Goal: Task Accomplishment & Management: Complete application form

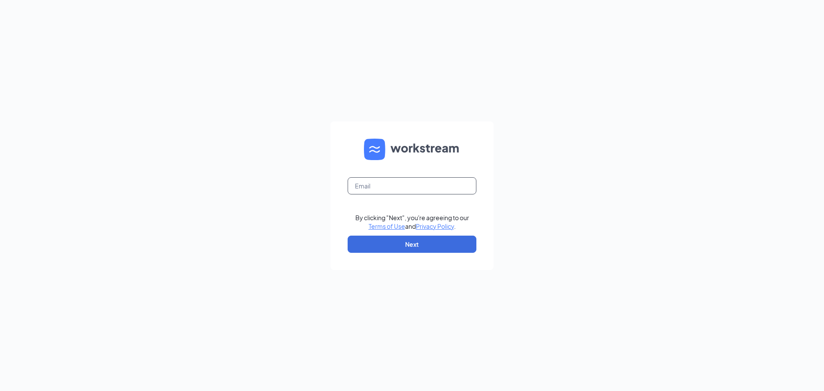
click at [408, 181] on input "text" at bounding box center [412, 185] width 129 height 17
type input "Michaellee@cfa.com"
click at [424, 239] on button "Next" at bounding box center [412, 244] width 129 height 17
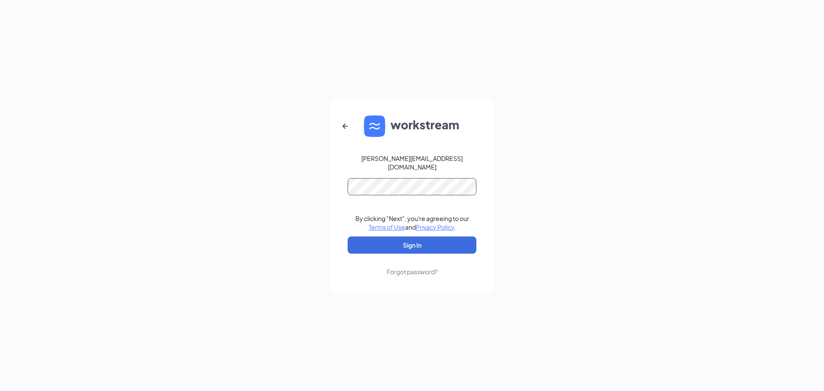
click at [348, 236] on button "Sign In" at bounding box center [412, 244] width 129 height 17
click at [413, 238] on button "Sign In" at bounding box center [412, 244] width 129 height 17
click at [316, 175] on div "Michaellee@cfa.com Credential mismatches. By clicking "Next", you're agreeing t…" at bounding box center [412, 195] width 824 height 391
click at [406, 269] on div "Forgot password?" at bounding box center [412, 271] width 51 height 9
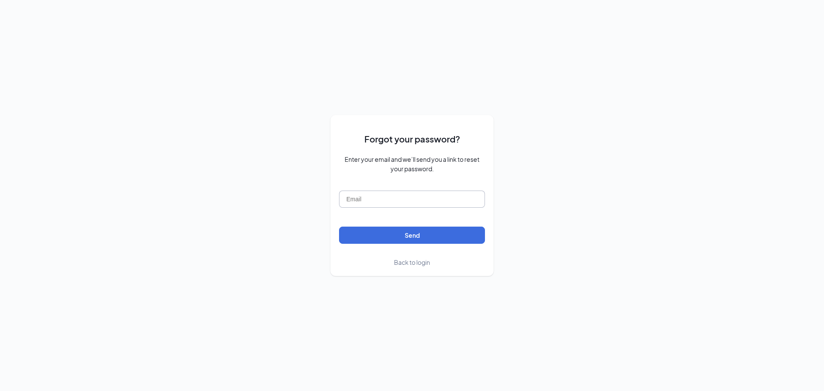
click at [406, 195] on input "text" at bounding box center [412, 199] width 146 height 17
type input "[PERSON_NAME][EMAIL_ADDRESS][DOMAIN_NAME]"
click at [339, 227] on button "Send" at bounding box center [412, 235] width 146 height 17
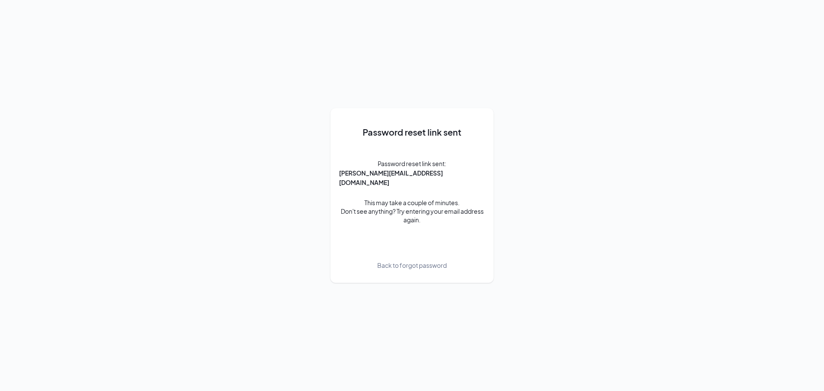
click at [410, 255] on div "Password reset link sent Password reset link sent: [PERSON_NAME][EMAIL_ADDRESS]…" at bounding box center [412, 195] width 146 height 157
click at [411, 265] on div "Password reset link sent Password reset link sent: Michaellee@cfabellevue.com T…" at bounding box center [412, 195] width 146 height 157
click at [409, 260] on span "Back to forgot password" at bounding box center [412, 264] width 70 height 9
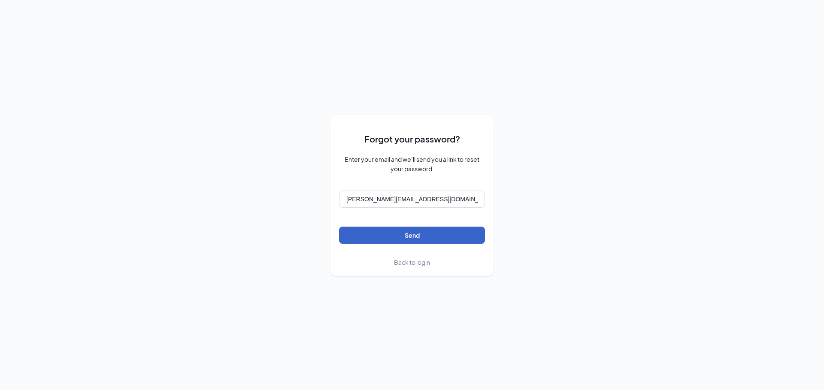
click at [396, 239] on button "Send" at bounding box center [412, 235] width 146 height 17
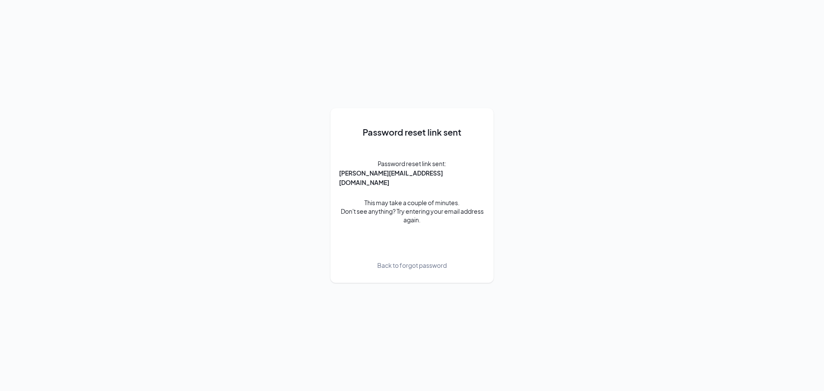
click at [404, 260] on span "Back to forgot password" at bounding box center [412, 264] width 70 height 9
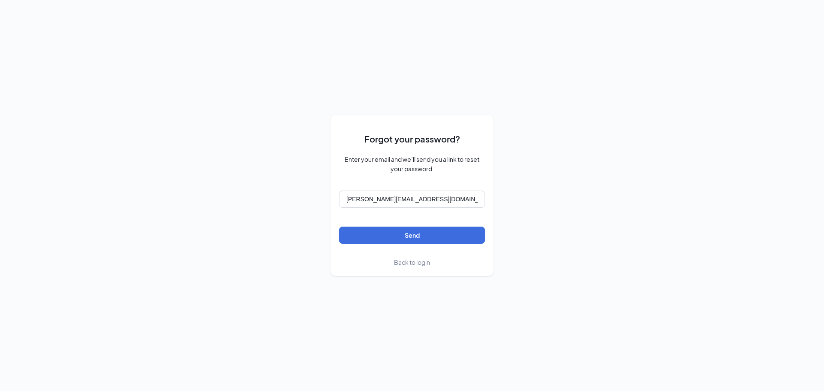
click at [399, 263] on span "Back to login" at bounding box center [412, 262] width 36 height 8
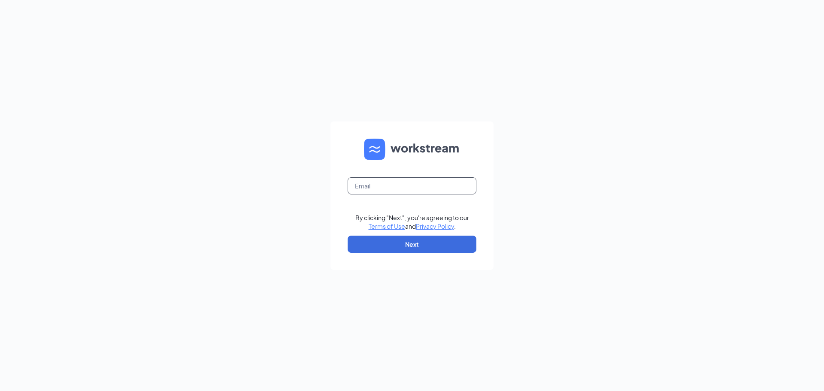
click at [400, 188] on input "text" at bounding box center [412, 185] width 129 height 17
type input "Michaellee@cfabellevue.com"
click at [400, 238] on button "Next" at bounding box center [412, 244] width 129 height 17
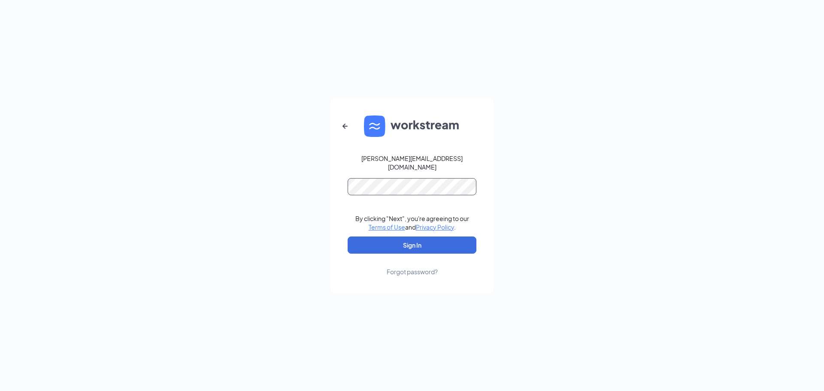
click at [348, 236] on button "Sign In" at bounding box center [412, 244] width 129 height 17
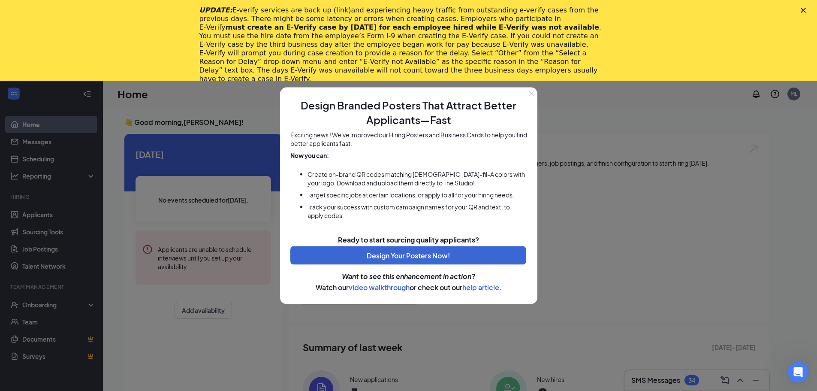
click at [714, 245] on div at bounding box center [408, 195] width 817 height 391
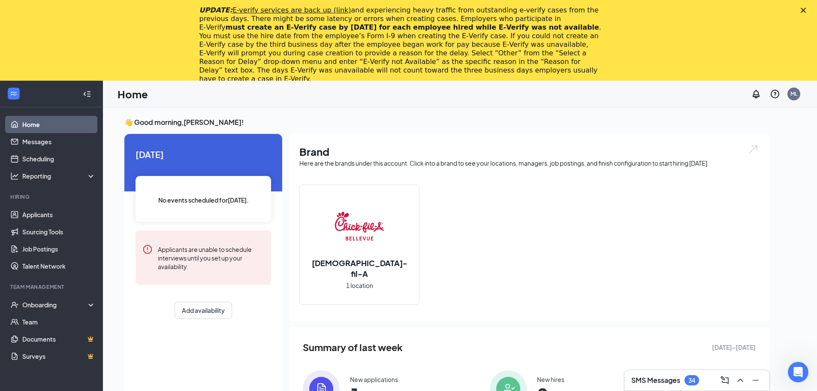
click at [385, 253] on img at bounding box center [359, 226] width 55 height 55
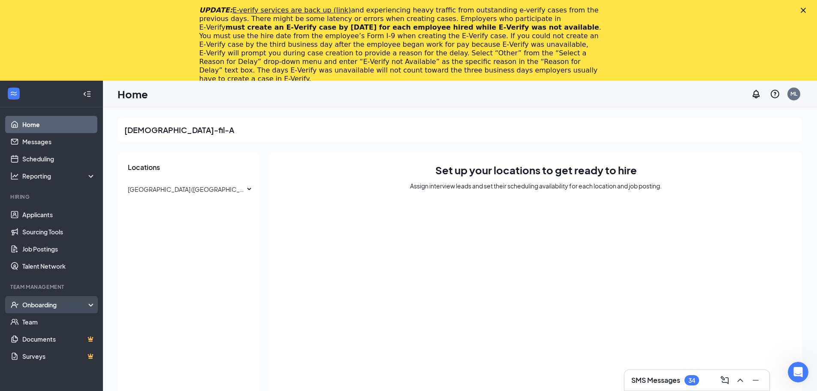
click at [57, 300] on div "Onboarding" at bounding box center [51, 304] width 103 height 17
click at [51, 318] on link "Overview" at bounding box center [58, 321] width 73 height 17
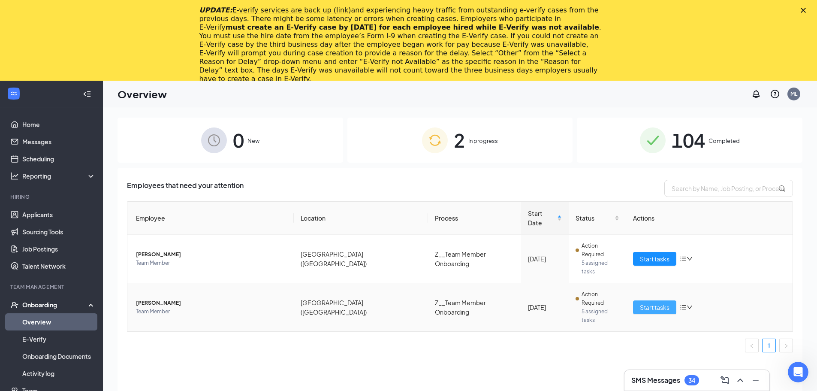
click at [648, 303] on span "Start tasks" at bounding box center [655, 307] width 30 height 9
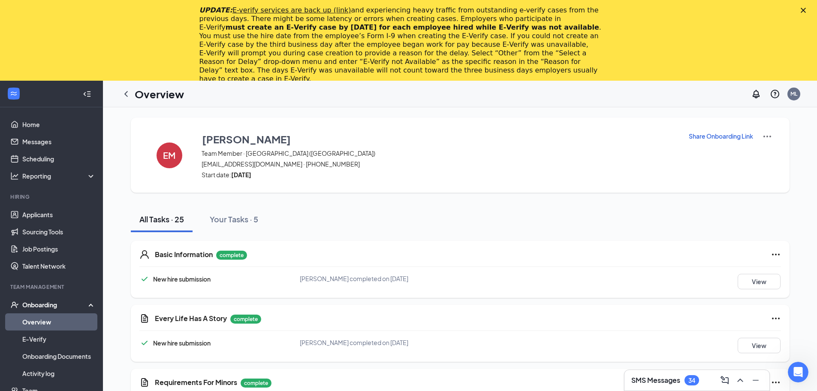
click at [806, 9] on icon "Close" at bounding box center [803, 10] width 5 height 5
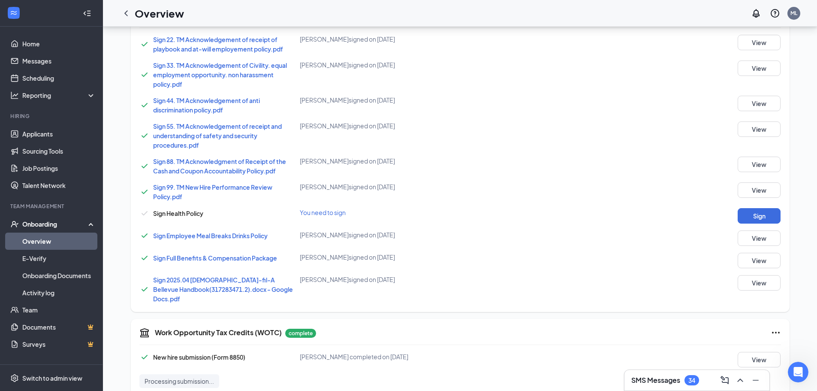
scroll to position [429, 0]
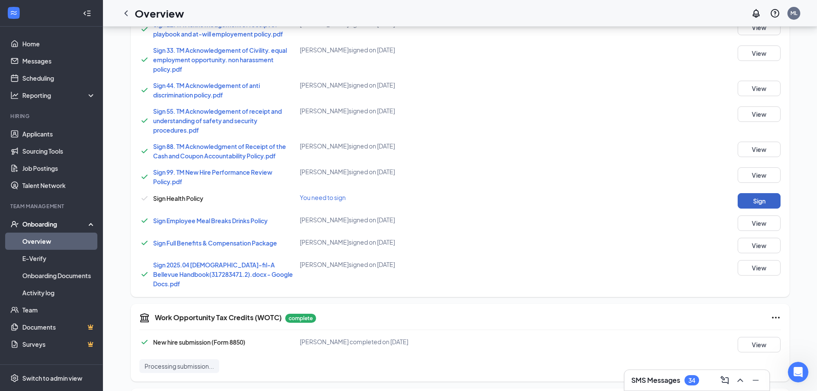
click at [768, 207] on button "Sign" at bounding box center [759, 200] width 43 height 15
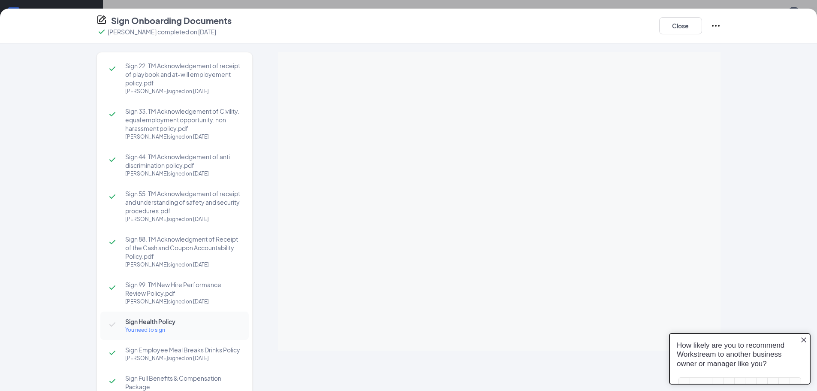
scroll to position [0, 0]
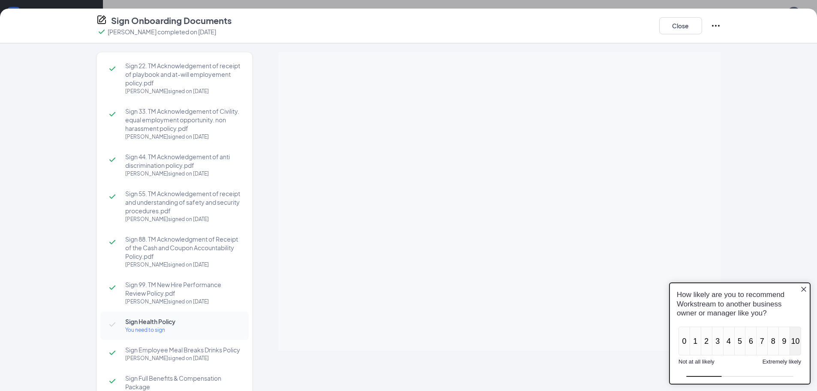
click at [793, 342] on button "10" at bounding box center [796, 341] width 12 height 29
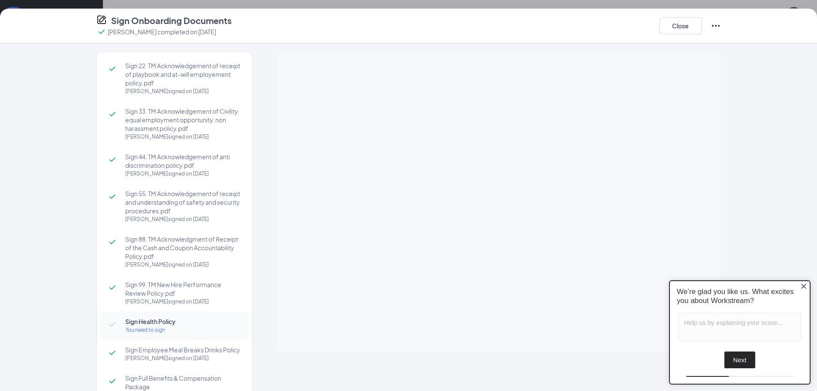
click at [808, 285] on div "We’re glad you like us. What excites you about Workstream?" at bounding box center [740, 296] width 140 height 32
click at [803, 285] on icon "Close button" at bounding box center [804, 286] width 5 height 5
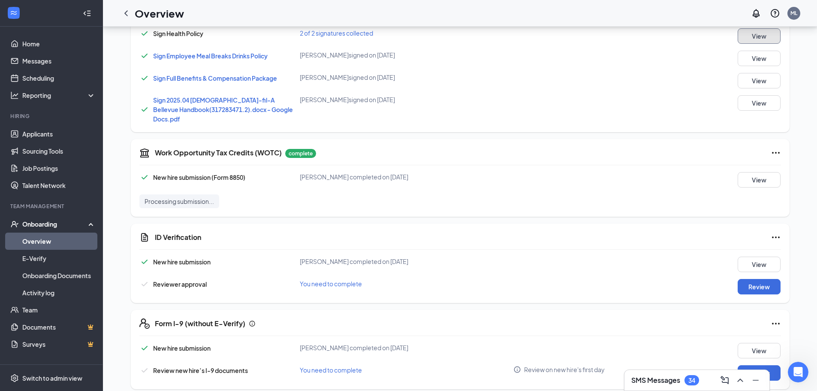
scroll to position [601, 0]
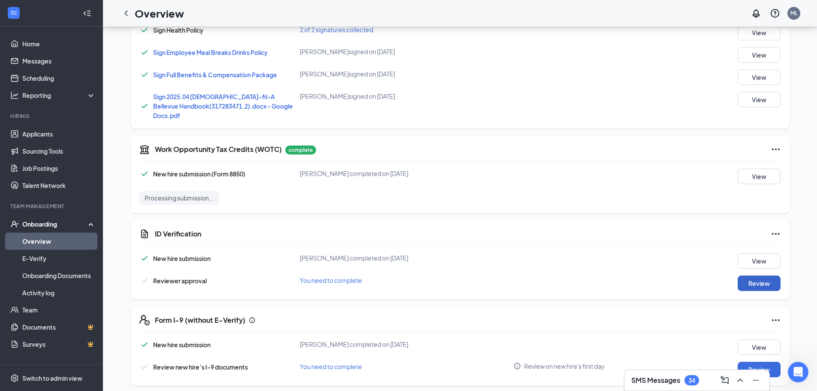
click at [760, 276] on button "Review" at bounding box center [759, 282] width 43 height 15
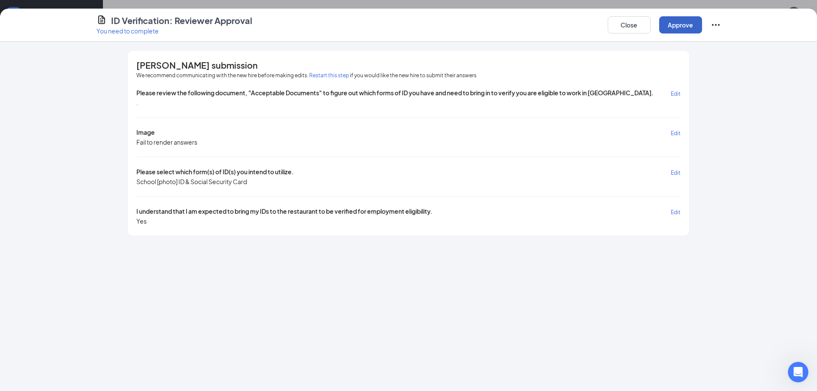
click at [682, 30] on button "Approve" at bounding box center [681, 24] width 43 height 17
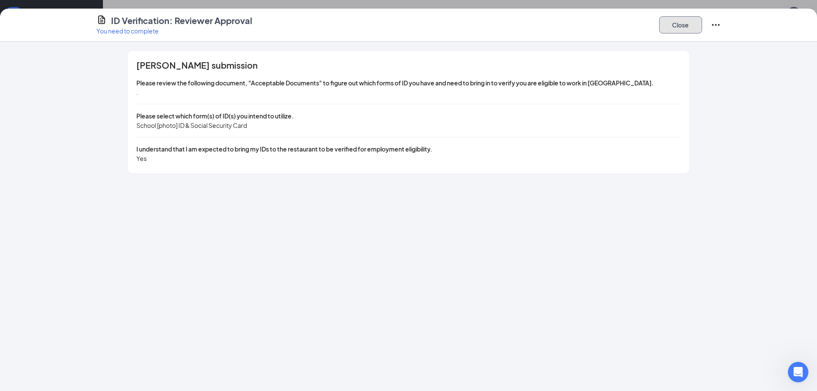
click at [686, 27] on button "Close" at bounding box center [681, 24] width 43 height 17
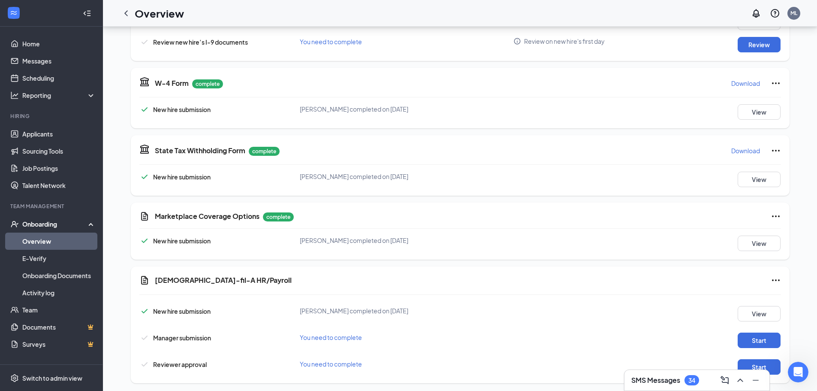
scroll to position [840, 0]
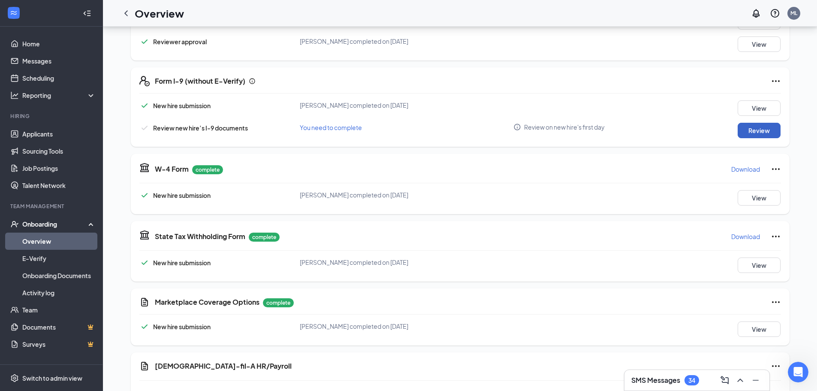
click at [758, 123] on button "Review" at bounding box center [759, 130] width 43 height 15
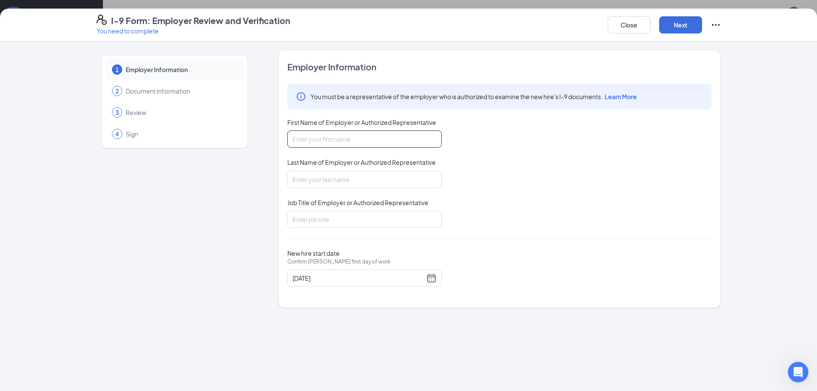
click at [357, 137] on input "First Name of Employer or Authorized Representative" at bounding box center [364, 138] width 154 height 17
type input "[PERSON_NAME]"
type input "General Manager"
click at [675, 26] on button "Next" at bounding box center [681, 24] width 43 height 17
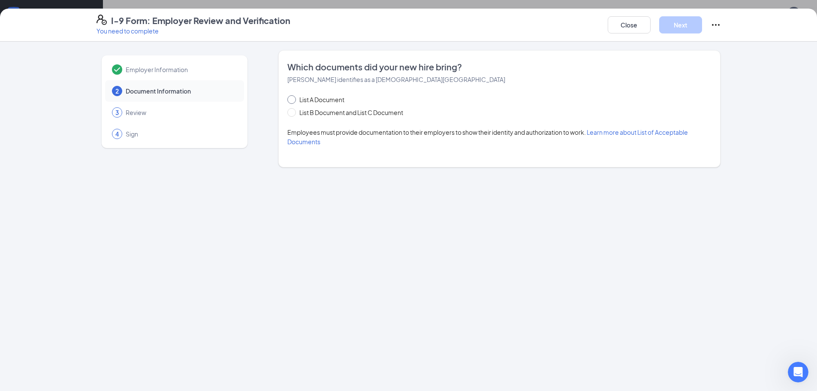
click at [289, 97] on input "List A Document" at bounding box center [290, 98] width 6 height 6
radio input "true"
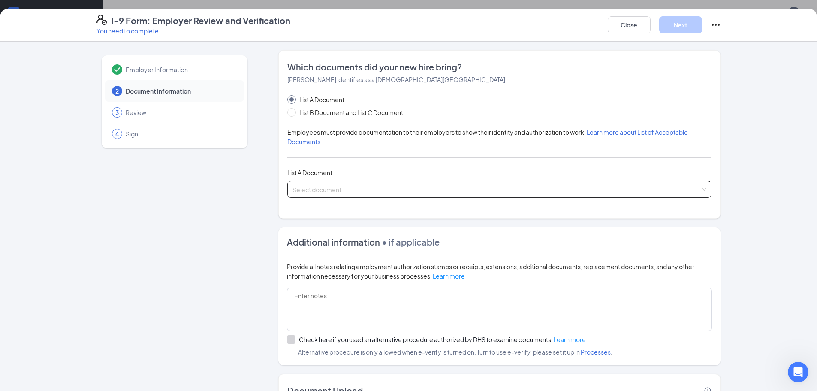
click at [362, 184] on input "search" at bounding box center [497, 187] width 408 height 13
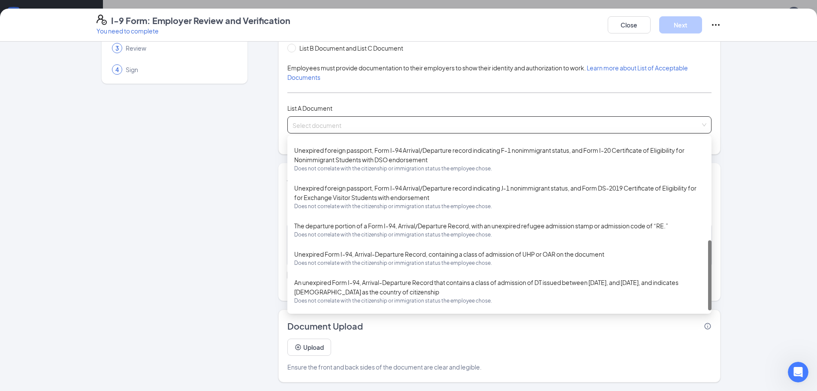
scroll to position [119, 0]
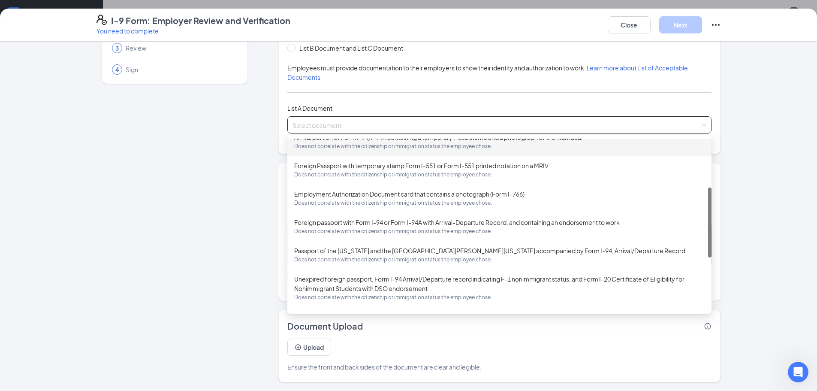
click at [364, 102] on div "List A Document List B Document and List C Document Employees must provide docu…" at bounding box center [499, 81] width 424 height 103
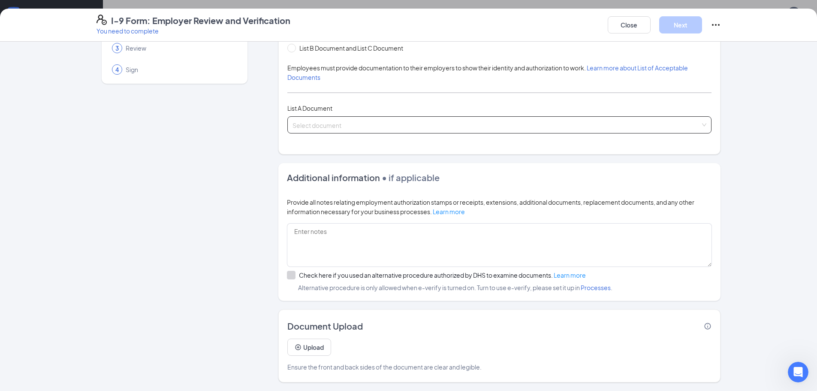
scroll to position [21, 0]
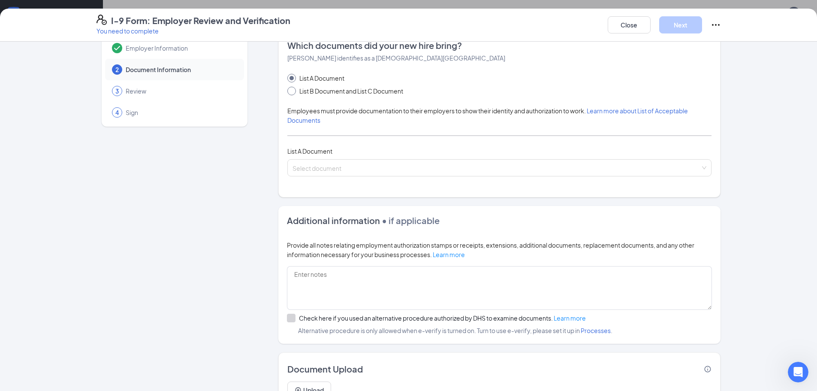
click at [290, 91] on input "List B Document and List C Document" at bounding box center [290, 90] width 6 height 6
radio input "true"
radio input "false"
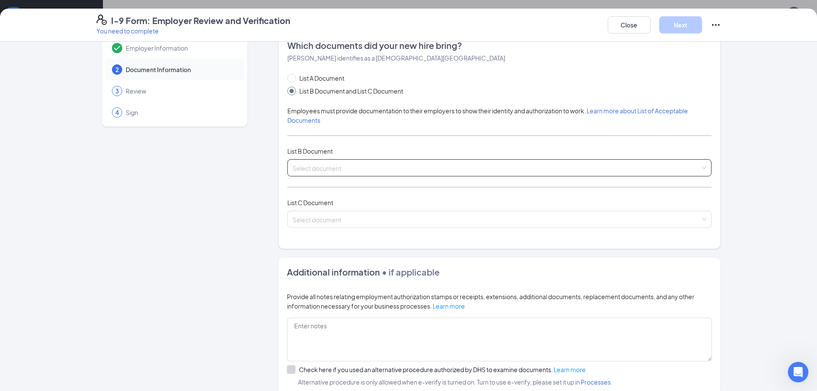
click at [343, 170] on input "search" at bounding box center [497, 166] width 408 height 13
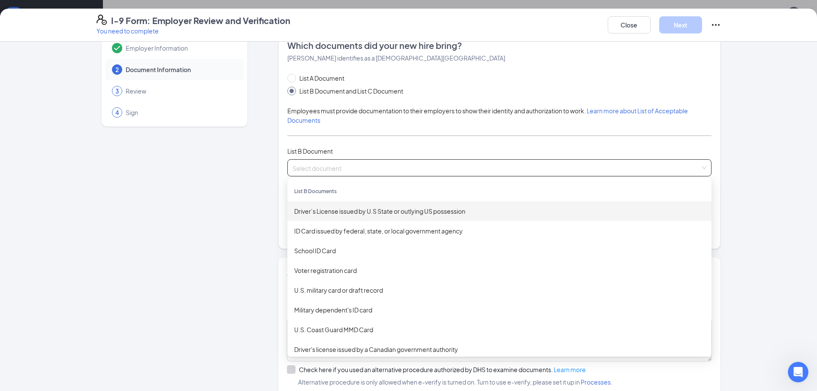
click at [346, 215] on div "Driver’s License issued by U.S State or outlying US possession" at bounding box center [499, 210] width 411 height 9
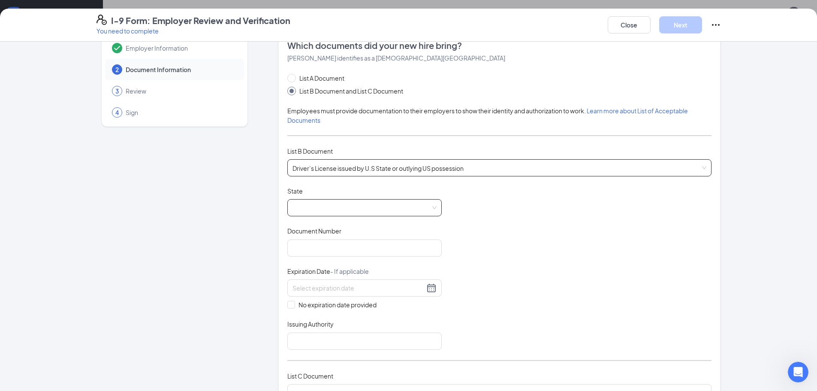
click at [340, 205] on span at bounding box center [365, 208] width 144 height 16
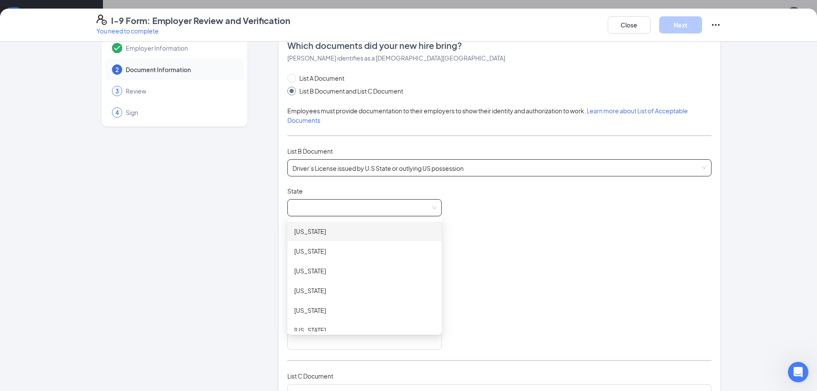
click at [346, 167] on span "Driver’s License issued by U.S State or outlying US possession" at bounding box center [500, 168] width 414 height 16
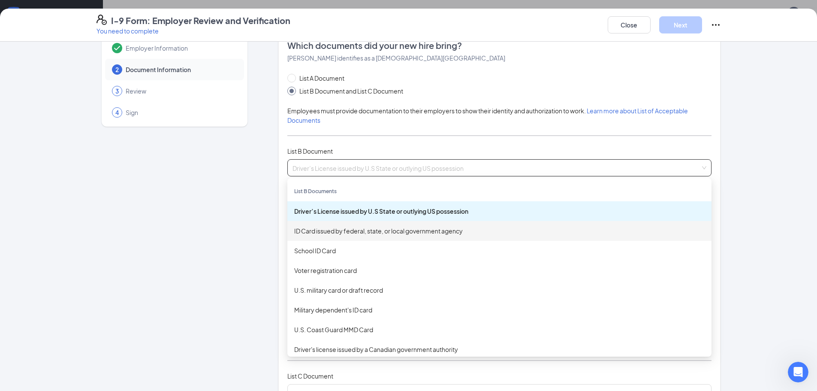
click at [353, 229] on div "ID Card issued by federal, state, or local government agency" at bounding box center [499, 230] width 411 height 9
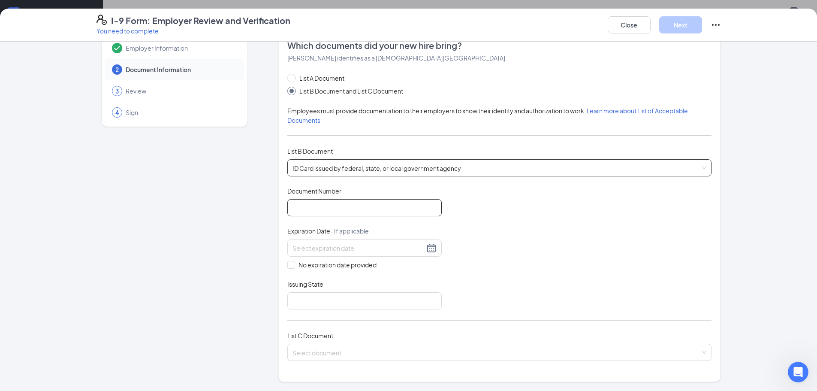
click at [320, 212] on input "Document Number" at bounding box center [364, 207] width 154 height 17
type input "M6352051059005"
click at [426, 246] on div at bounding box center [365, 248] width 144 height 10
type input "[DATE]"
click at [491, 230] on div "Document Title ID Card issued by federal, state, or local government agency Doc…" at bounding box center [499, 248] width 424 height 123
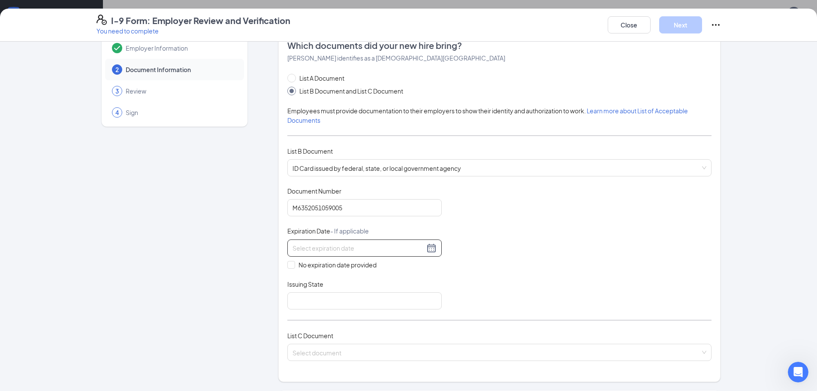
click at [427, 251] on div at bounding box center [365, 248] width 144 height 10
type input "[DATE]"
click at [473, 287] on div "Document Title ID Card issued by federal, state, or local government agency Doc…" at bounding box center [499, 248] width 424 height 123
click at [369, 304] on input "Issuing State" at bounding box center [364, 300] width 154 height 17
type input "w"
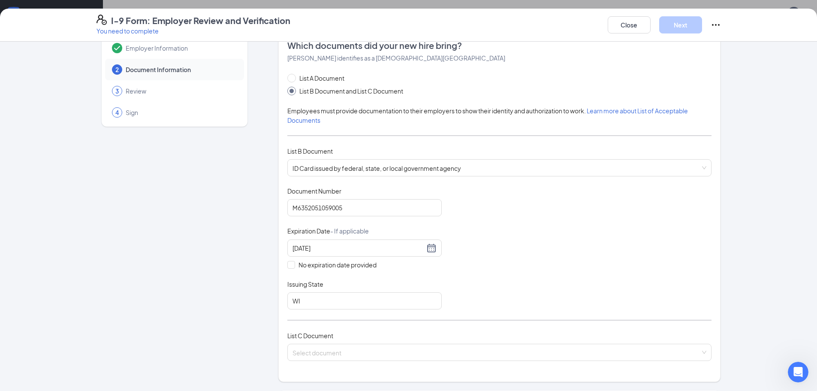
click at [506, 262] on div "Document Title ID Card issued by federal, state, or local government agency Doc…" at bounding box center [499, 248] width 424 height 123
click at [318, 299] on input "WI" at bounding box center [364, 300] width 154 height 17
type input "[US_STATE]"
click at [548, 293] on div "Document Title ID Card issued by federal, state, or local government agency Doc…" at bounding box center [499, 248] width 424 height 123
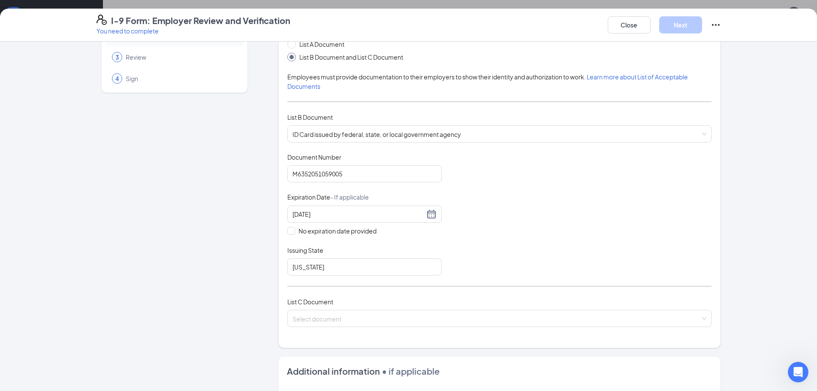
scroll to position [107, 0]
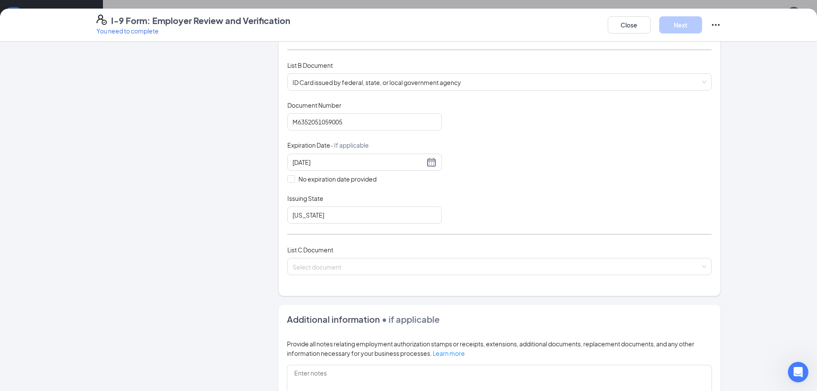
click at [368, 249] on div "List C Document" at bounding box center [499, 249] width 424 height 9
click at [372, 261] on input "search" at bounding box center [497, 264] width 408 height 13
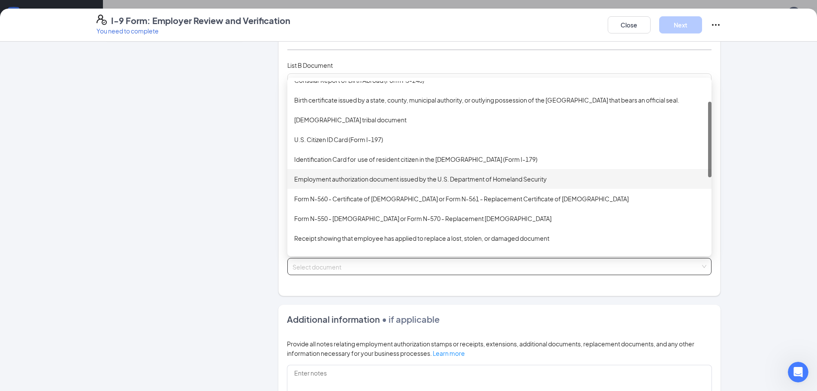
scroll to position [0, 0]
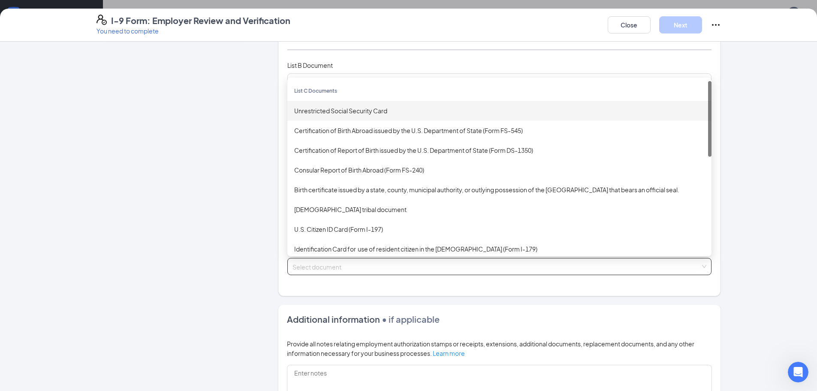
click at [376, 111] on div "Unrestricted Social Security Card" at bounding box center [499, 110] width 411 height 9
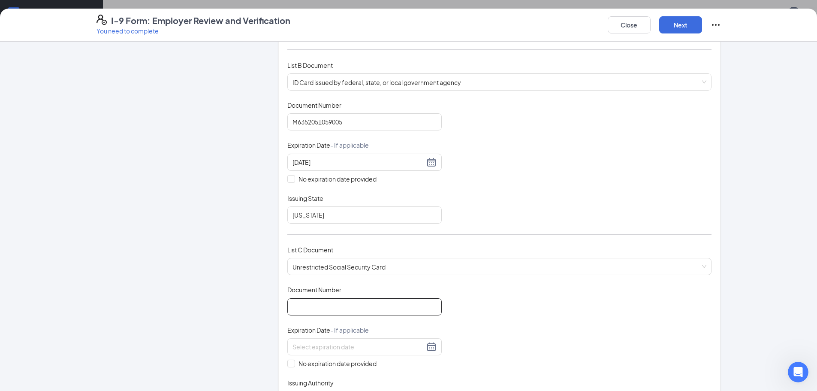
click at [323, 307] on input "Document Number" at bounding box center [364, 306] width 154 height 17
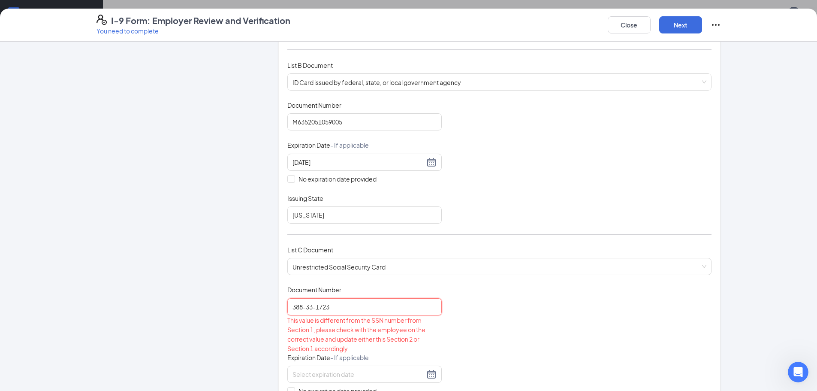
type input "388-33-1723"
click at [242, 257] on div "Employer Information 2 Document Information 3 Review 4 Sign" at bounding box center [175, 314] width 156 height 742
click at [431, 377] on div at bounding box center [365, 374] width 144 height 10
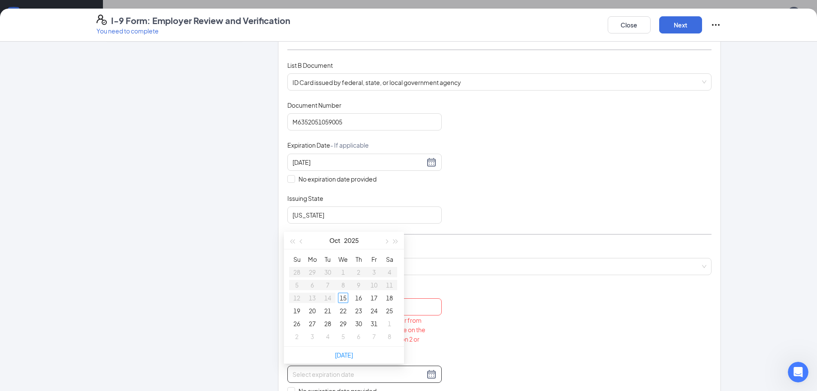
scroll to position [150, 0]
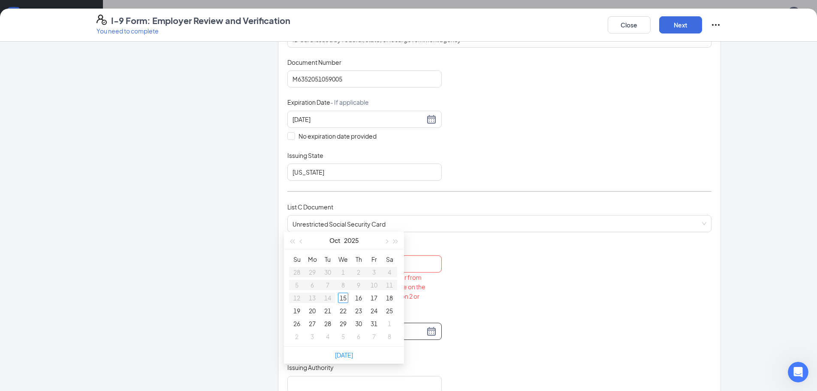
click at [482, 336] on div "Document Title Unrestricted Social Security Card Document Number 388-33-1723 Th…" at bounding box center [499, 317] width 424 height 150
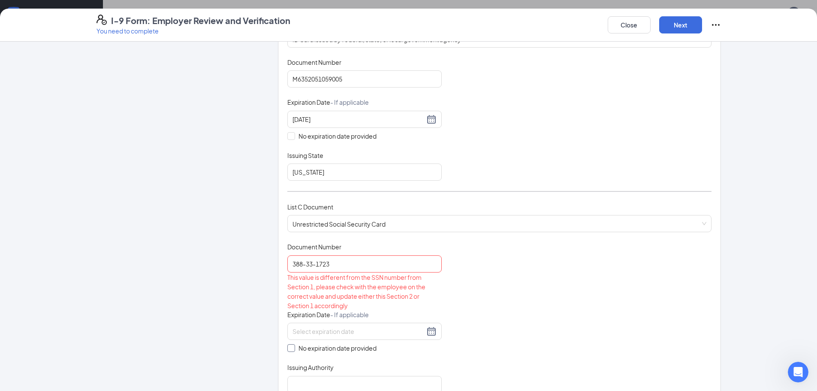
click at [290, 349] on span at bounding box center [291, 348] width 8 height 8
click at [290, 349] on input "No expiration date provided" at bounding box center [290, 347] width 6 height 6
checkbox input "true"
click at [506, 293] on div "Document Title Unrestricted Social Security Card Document Number 388-33-1723 Th…" at bounding box center [499, 318] width 424 height 152
click at [314, 267] on input "388-33-1723" at bounding box center [364, 263] width 154 height 17
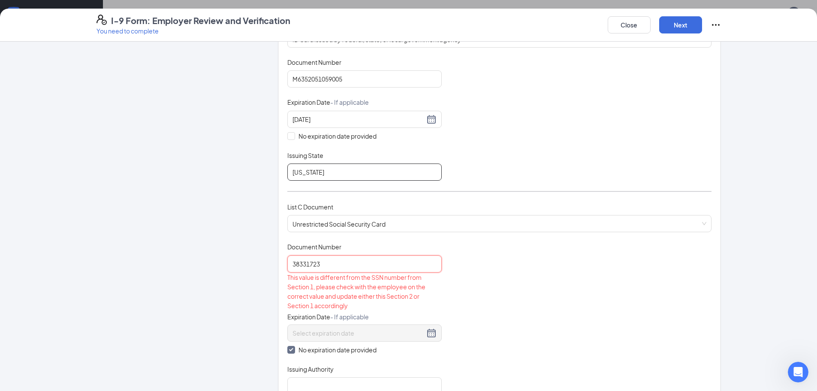
type input "38331723"
click at [346, 168] on input "[US_STATE]" at bounding box center [364, 171] width 154 height 17
type input "[US_STATE] PMV"
click at [297, 258] on input "38331723" at bounding box center [364, 263] width 154 height 17
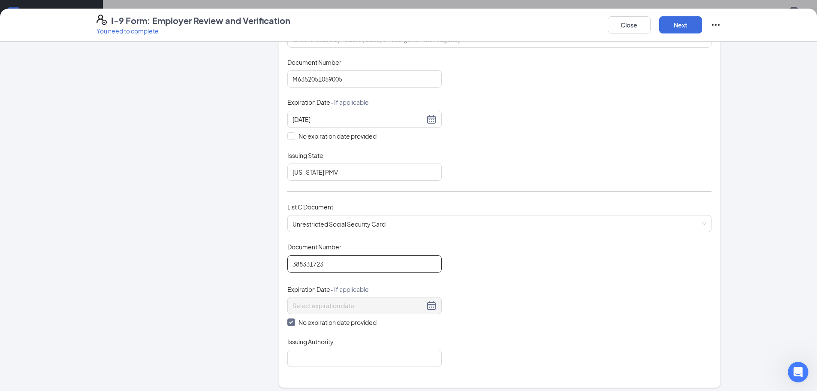
type input "388331723"
click at [495, 252] on div "Document Title Unrestricted Social Security Card Document Number 388331723 Expi…" at bounding box center [499, 304] width 424 height 124
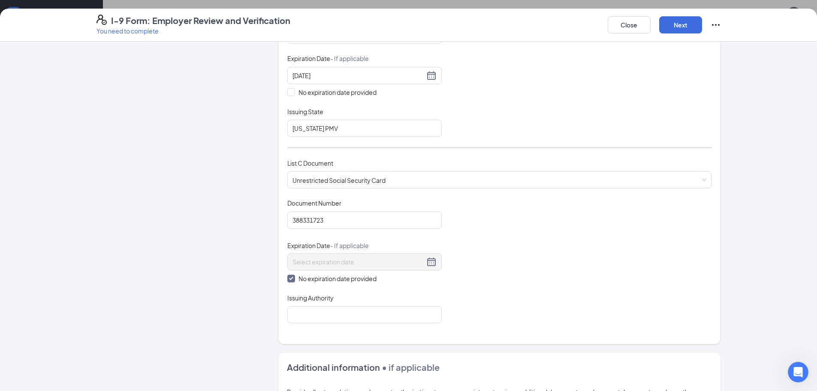
scroll to position [236, 0]
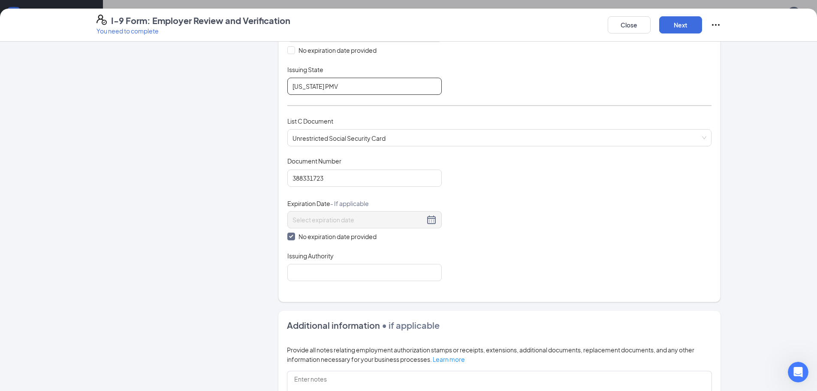
drag, startPoint x: 344, startPoint y: 84, endPoint x: 162, endPoint y: 79, distance: 182.4
click at [151, 68] on div "Employer Information 2 Document Information 3 Review 4 Sign Which documents did…" at bounding box center [409, 172] width 625 height 716
click at [324, 277] on input "Issuing Authority" at bounding box center [364, 272] width 154 height 17
paste input "[US_STATE] PMV"
type input "[US_STATE] PMV"
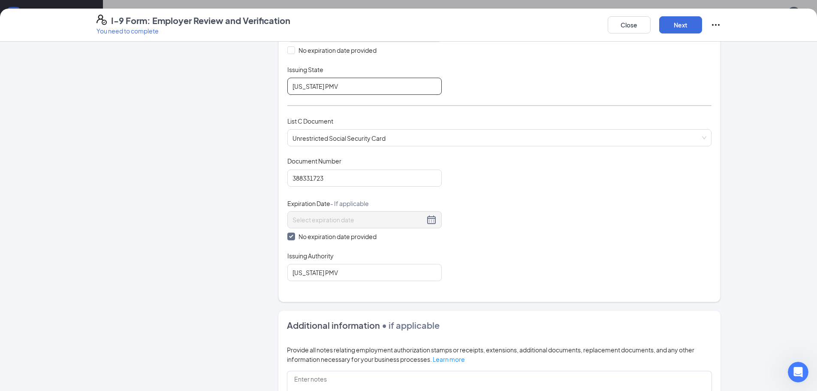
click at [322, 88] on input "[US_STATE] PMV" at bounding box center [364, 86] width 154 height 17
type input "[US_STATE] DMV"
click at [322, 273] on input "[US_STATE] PMV" at bounding box center [364, 272] width 154 height 17
type input "[US_STATE] DMV"
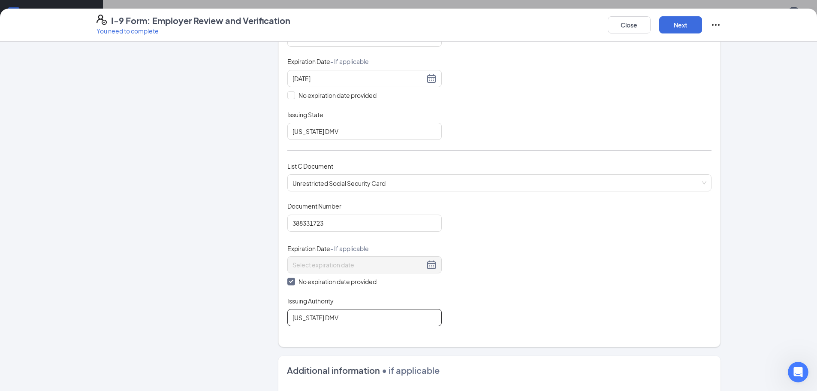
scroll to position [212, 0]
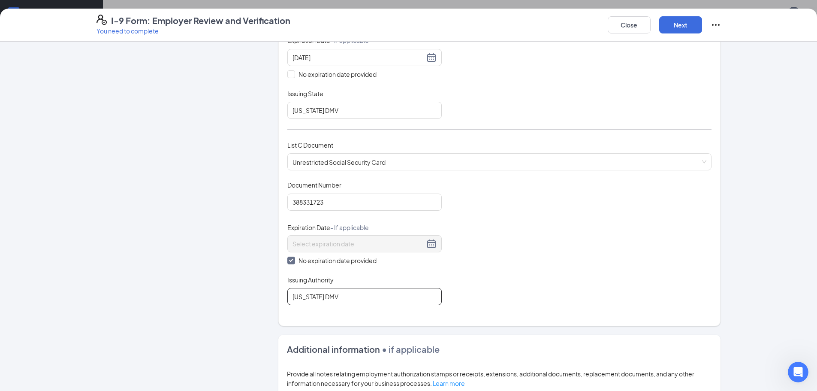
drag, startPoint x: 291, startPoint y: 294, endPoint x: 239, endPoint y: 298, distance: 53.0
click at [213, 293] on div "Employer Information 2 Document Information 3 Review 4 Sign Which documents did…" at bounding box center [409, 196] width 625 height 716
drag, startPoint x: 271, startPoint y: 271, endPoint x: 249, endPoint y: 244, distance: 34.8
click at [253, 248] on div "Employer Information 2 Document Information 3 Review 4 Sign Which documents did…" at bounding box center [409, 196] width 625 height 716
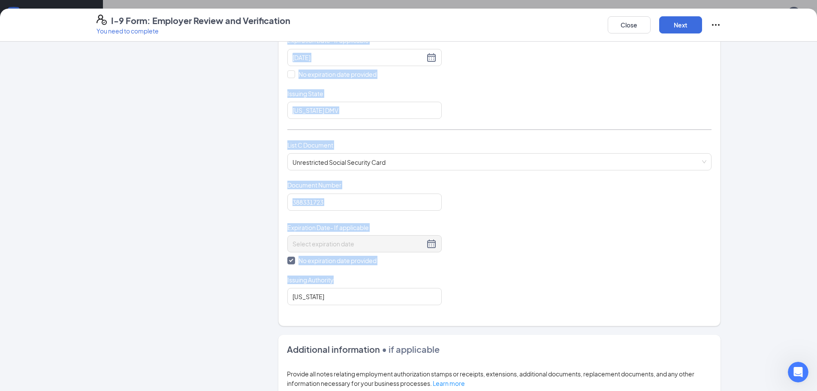
click at [244, 94] on div "Employer Information 2 Document Information 3 Review 4 Sign" at bounding box center [175, 196] width 156 height 716
click at [642, 179] on div "List C Document Unrestricted Social Security Card Unrestricted Social Security …" at bounding box center [499, 160] width 424 height 40
click at [590, 236] on div "Document Title Unrestricted Social Security Card Document Number 388331723 Expi…" at bounding box center [499, 243] width 424 height 124
click at [173, 214] on div "Employer Information 2 Document Information 3 Review 4 Sign" at bounding box center [175, 196] width 156 height 716
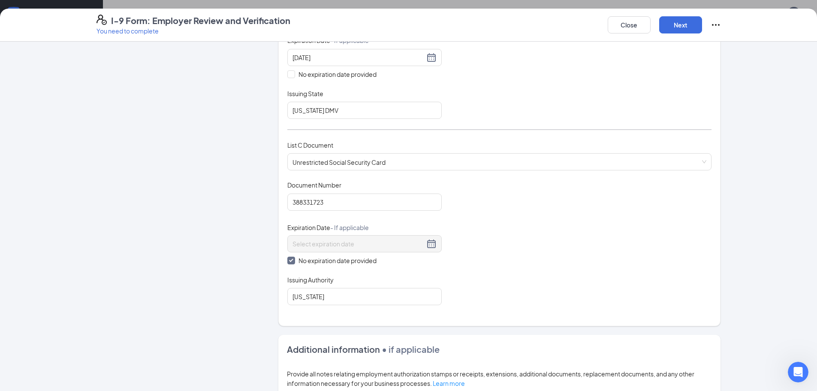
click at [194, 223] on div "Employer Information 2 Document Information 3 Review 4 Sign" at bounding box center [175, 196] width 156 height 716
click at [133, 287] on div "Employer Information 2 Document Information 3 Review 4 Sign Which documents did…" at bounding box center [409, 196] width 625 height 716
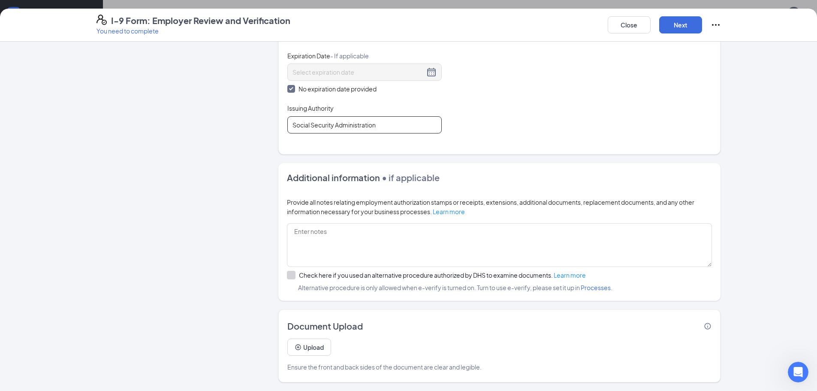
scroll to position [926, 0]
type input "Social Security Administration"
click at [309, 348] on button "Upload" at bounding box center [309, 347] width 44 height 17
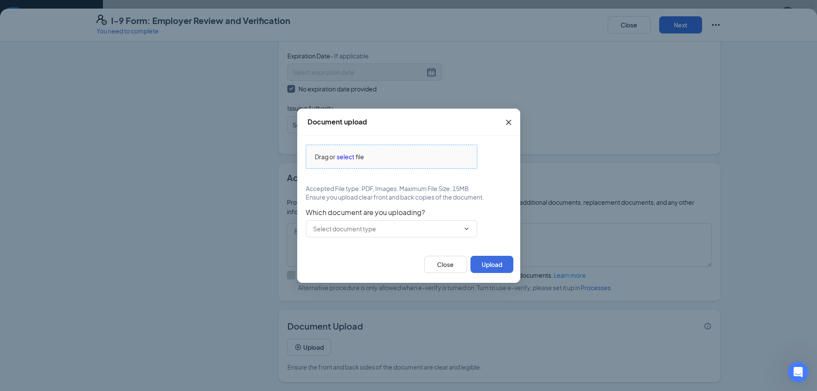
click at [352, 158] on span "select" at bounding box center [346, 156] width 18 height 9
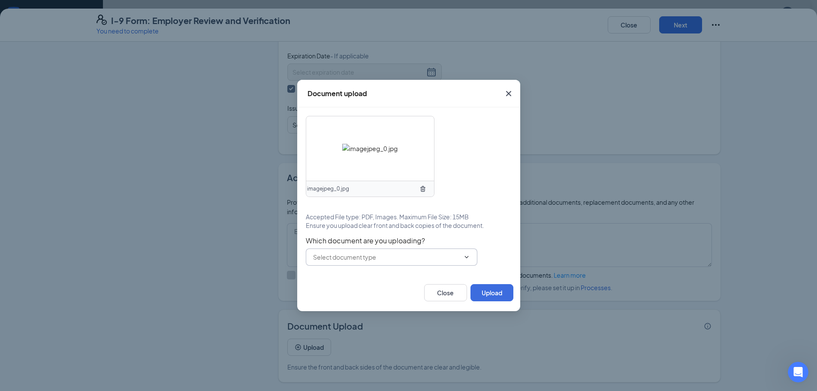
click at [395, 257] on input "text" at bounding box center [386, 256] width 147 height 9
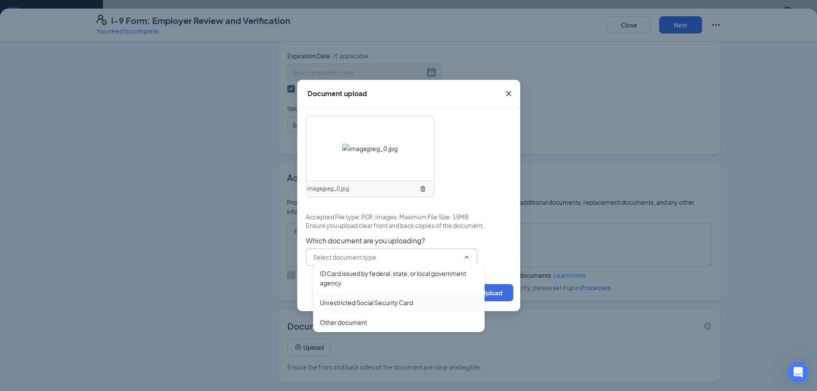
click at [401, 304] on div "Unrestricted Social Security Card" at bounding box center [366, 302] width 93 height 9
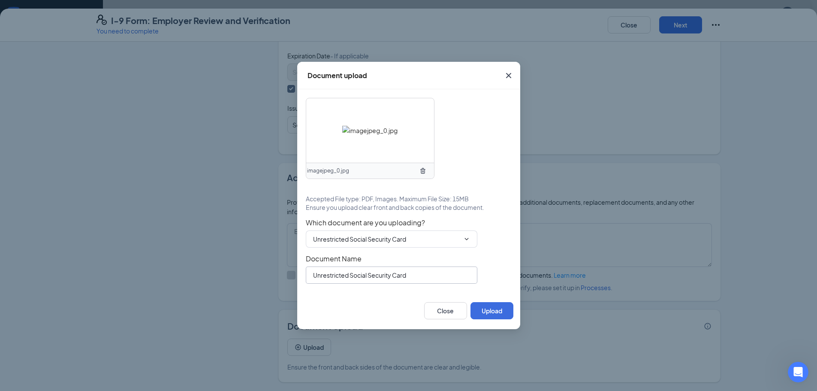
click at [400, 273] on input "Unrestricted Social Security Card" at bounding box center [392, 274] width 172 height 17
click at [397, 242] on input "Unrestricted Social Security Card" at bounding box center [386, 238] width 147 height 9
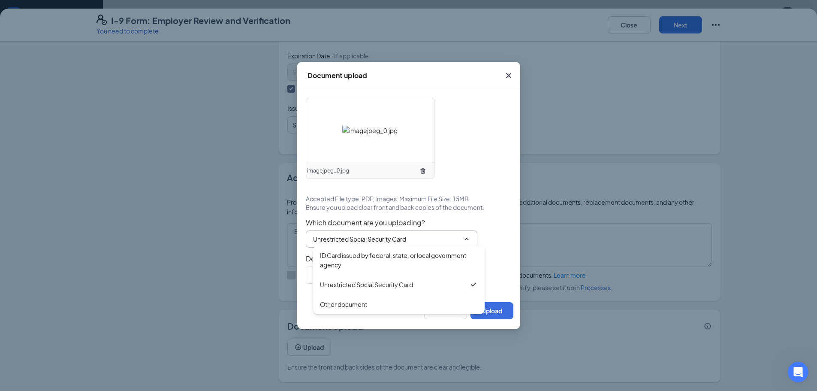
click at [514, 264] on div "imagejpeg_0.jpg Accepted File type: PDF, Images. Maximum File Size: 15MB Ensure…" at bounding box center [408, 190] width 223 height 203
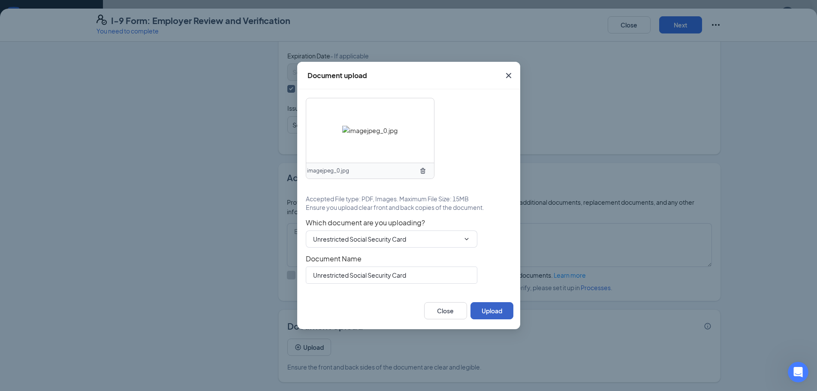
click at [503, 310] on button "Upload" at bounding box center [492, 310] width 43 height 17
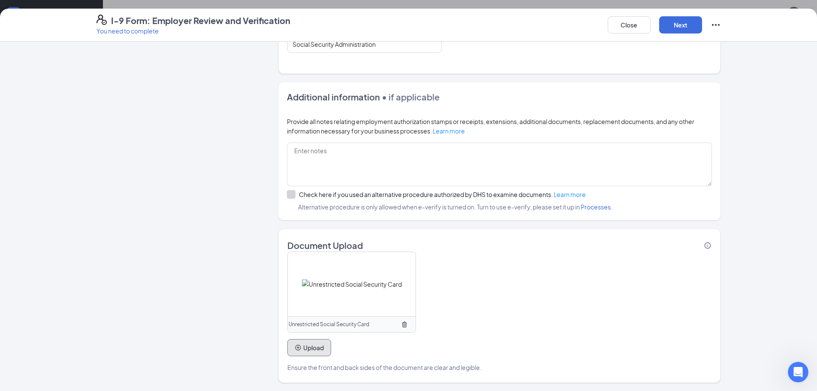
scroll to position [465, 0]
click at [297, 350] on icon "PlusCircle" at bounding box center [298, 347] width 7 height 7
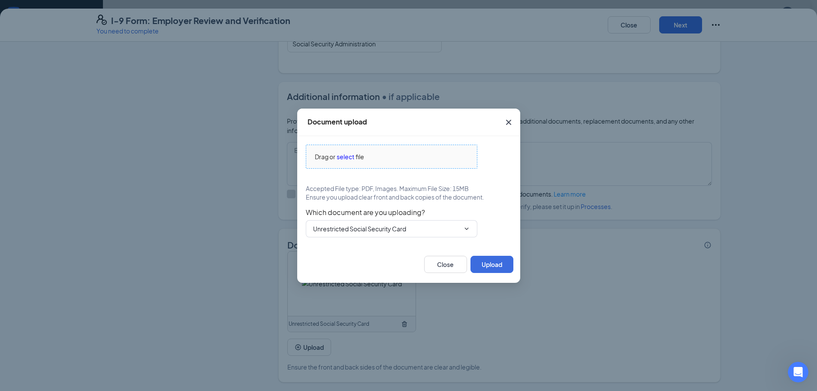
click at [339, 157] on span "select" at bounding box center [346, 156] width 18 height 9
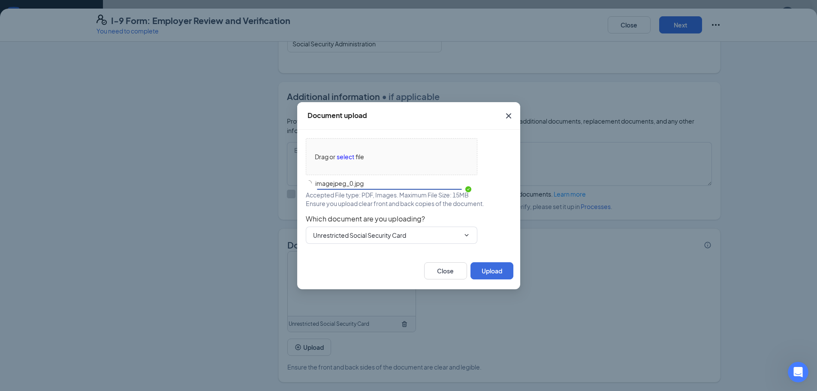
click at [380, 208] on span "Ensure you upload clear front and back copies of the document." at bounding box center [395, 203] width 179 height 9
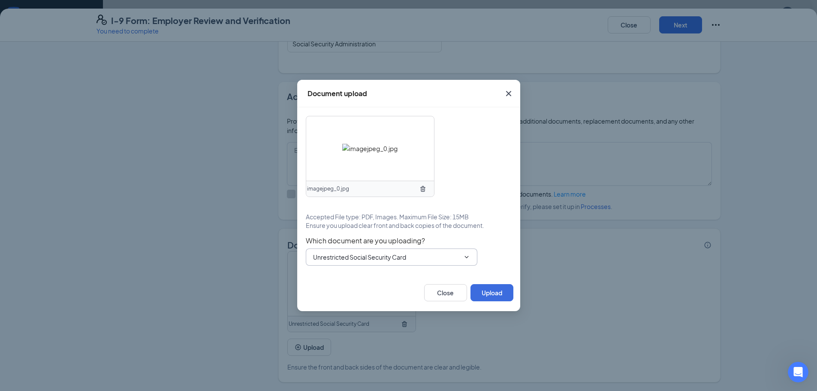
click at [377, 261] on input "Unrestricted Social Security Card" at bounding box center [386, 256] width 147 height 9
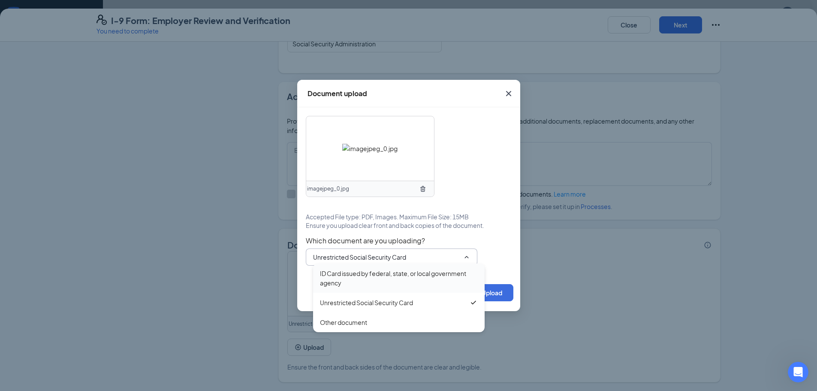
click at [378, 276] on div "ID Card issued by federal, state, or local government agency" at bounding box center [399, 278] width 158 height 19
type input "ID Card issued by federal, state, or local government agency"
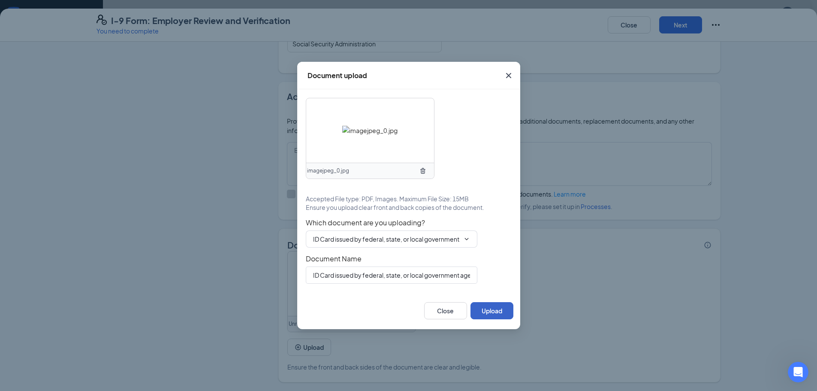
click at [483, 312] on button "Upload" at bounding box center [492, 310] width 43 height 17
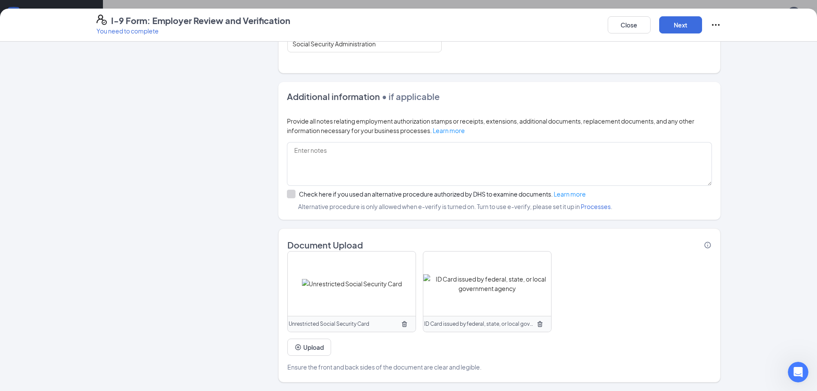
click at [403, 323] on icon "TrashOutline" at bounding box center [404, 324] width 5 height 6
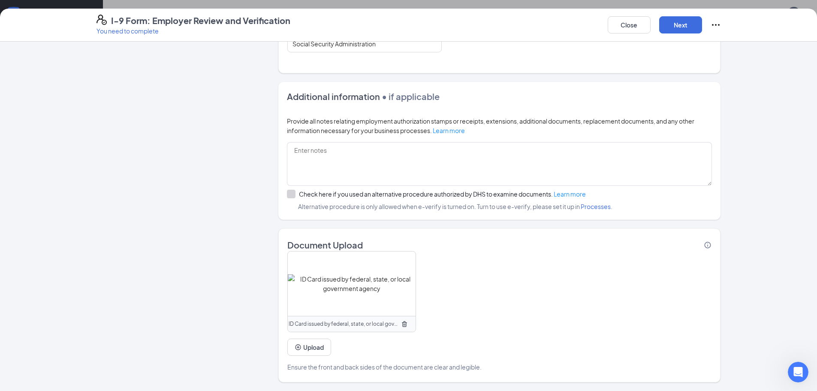
click at [402, 324] on icon "TrashOutline" at bounding box center [404, 324] width 7 height 7
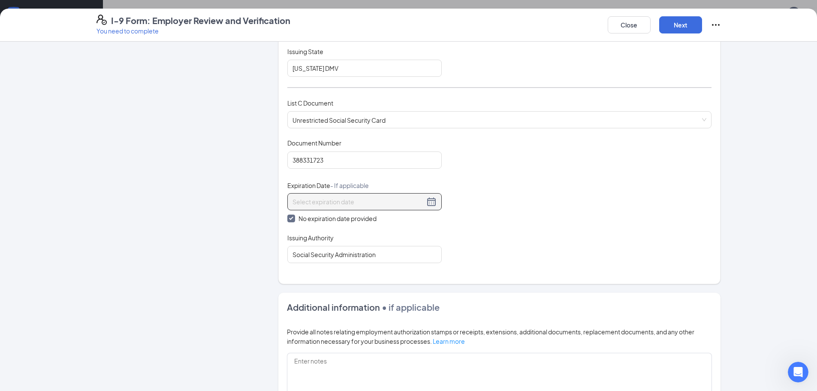
scroll to position [384, 0]
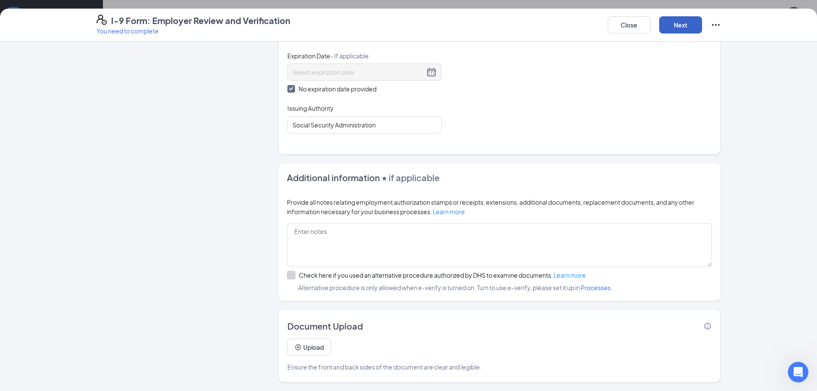
click at [666, 22] on button "Next" at bounding box center [681, 24] width 43 height 17
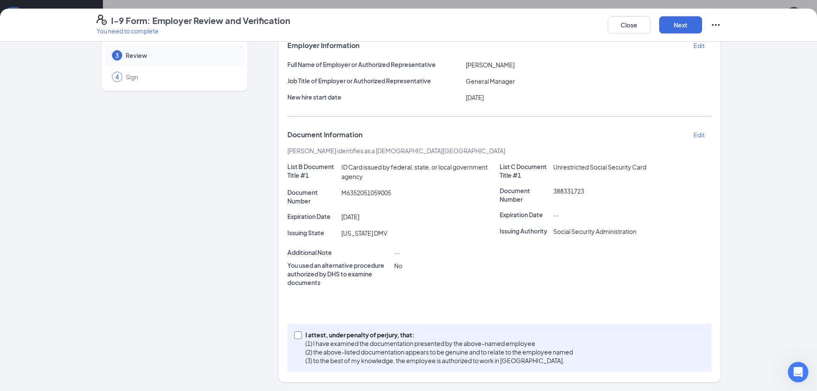
click at [297, 333] on input "I attest, under penalty of [PERSON_NAME], that: (1) I have examined the documen…" at bounding box center [297, 334] width 6 height 6
checkbox input "true"
click at [686, 33] on button "Next" at bounding box center [681, 24] width 43 height 17
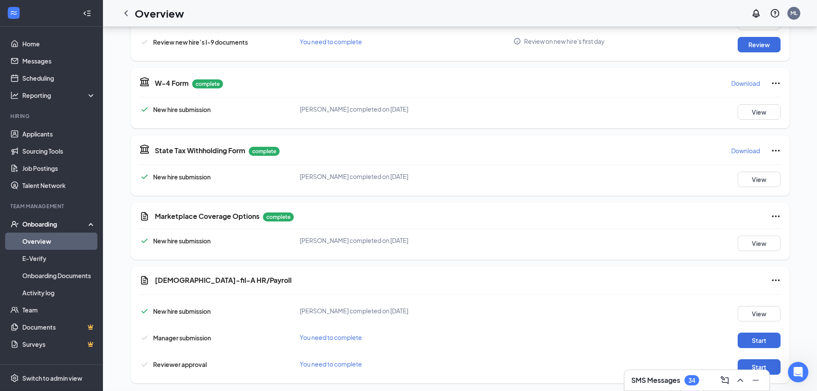
click at [423, 124] on div "I-9 Form: Employer Review and Verification You need to complete Close Employer …" at bounding box center [408, 195] width 817 height 391
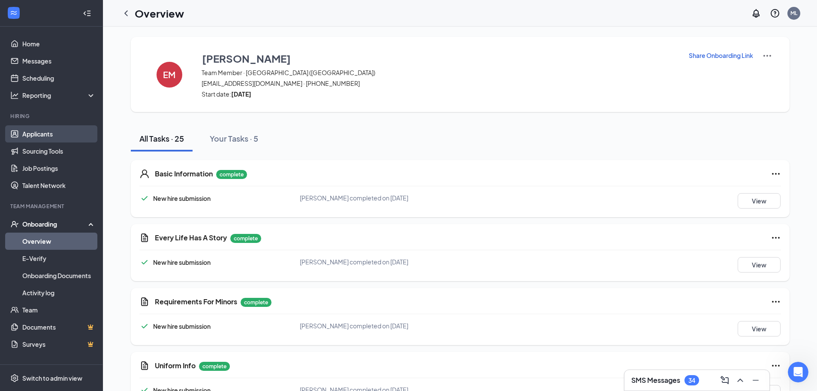
click at [34, 137] on link "Applicants" at bounding box center [58, 133] width 73 height 17
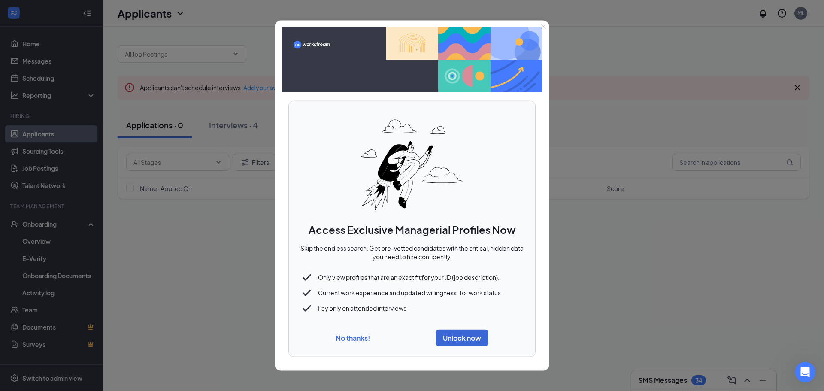
click at [340, 339] on button "No thanks!" at bounding box center [353, 337] width 34 height 9
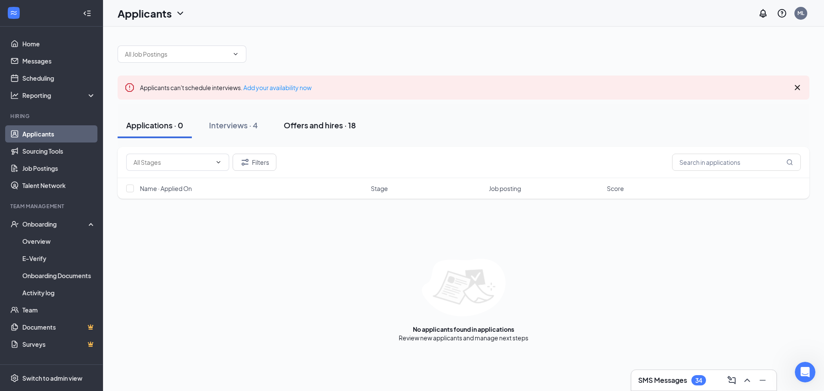
click at [332, 122] on div "Offers and hires · 18" at bounding box center [320, 125] width 72 height 11
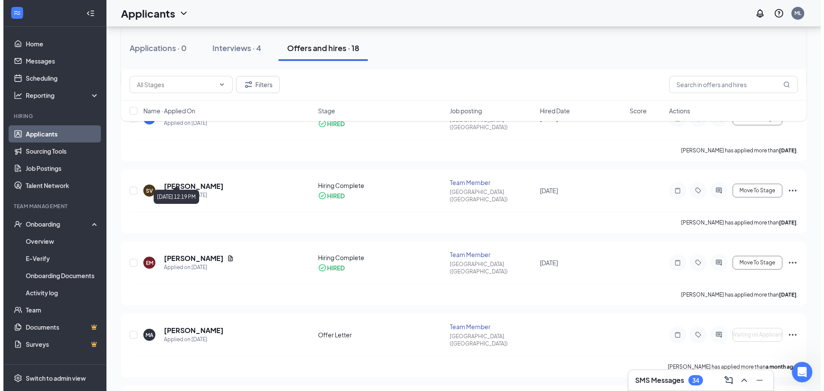
scroll to position [215, 0]
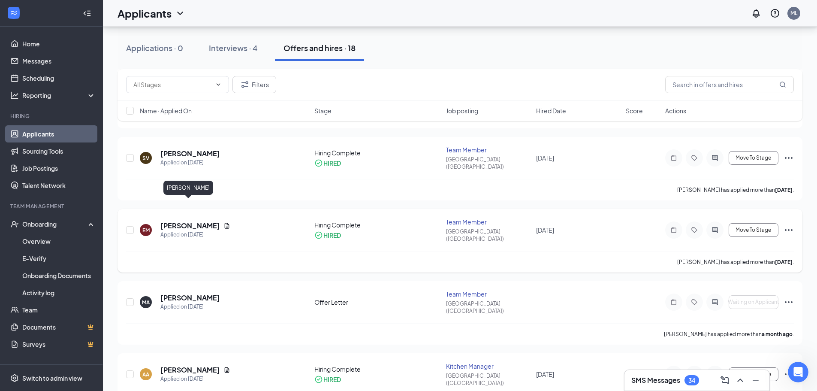
click at [197, 221] on h5 "[PERSON_NAME]" at bounding box center [190, 225] width 60 height 9
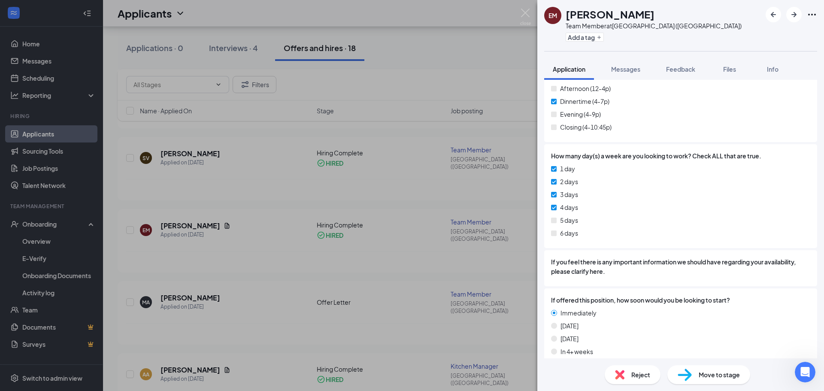
scroll to position [1413, 0]
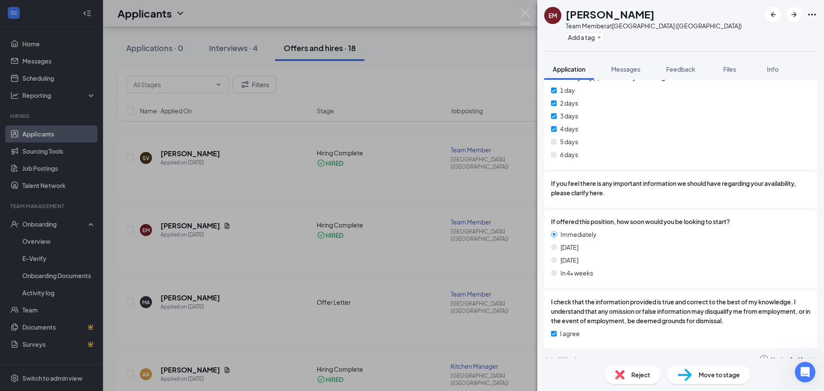
click at [559, 355] on div "Offer Letter" at bounding box center [575, 359] width 34 height 9
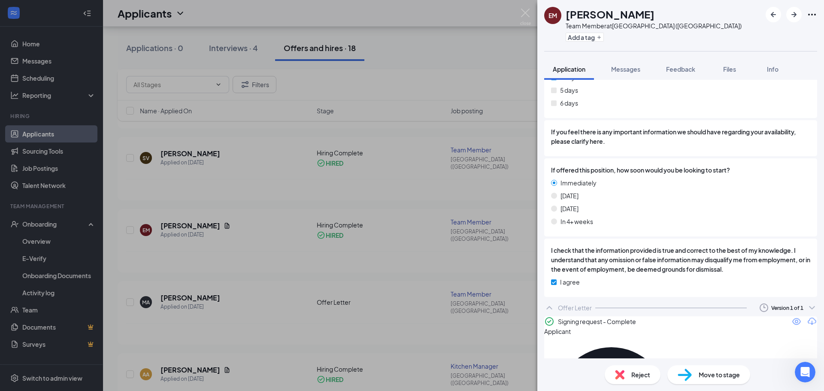
scroll to position [1465, 0]
click at [791, 323] on icon "Eye" at bounding box center [796, 321] width 10 height 10
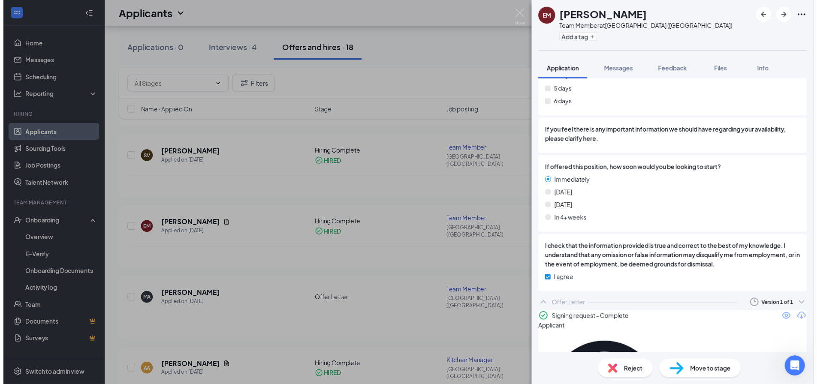
scroll to position [1462, 0]
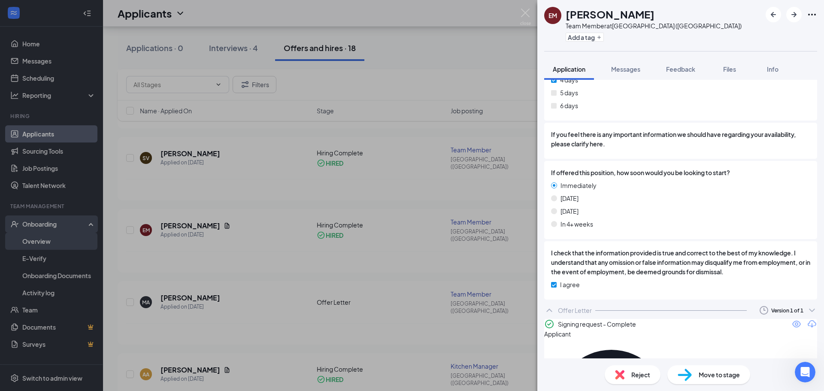
click at [46, 241] on div "EM [PERSON_NAME] Team Member at [GEOGRAPHIC_DATA] ([GEOGRAPHIC_DATA]) Add a tag…" at bounding box center [412, 195] width 824 height 391
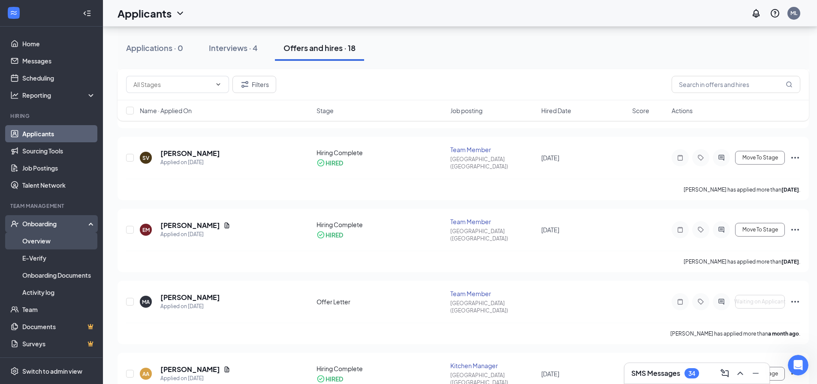
click at [42, 242] on link "Overview" at bounding box center [58, 241] width 73 height 17
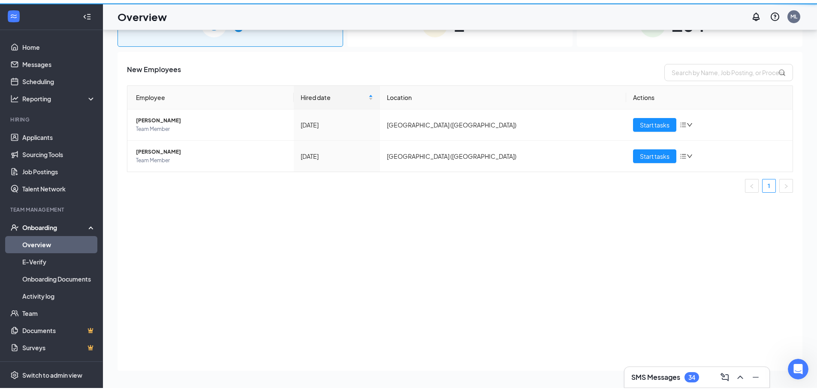
scroll to position [39, 0]
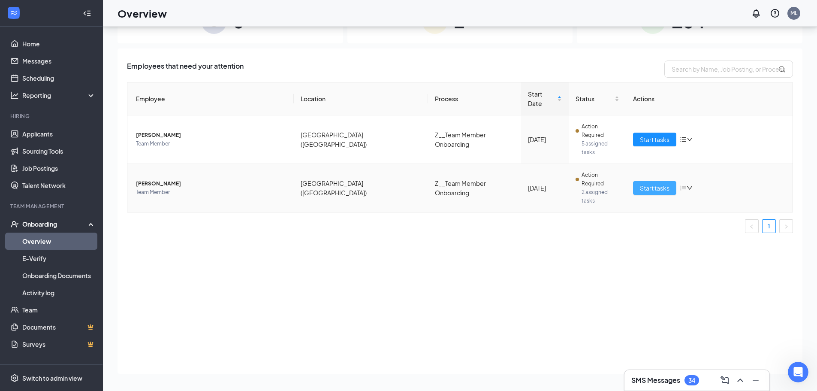
click at [635, 181] on button "Start tasks" at bounding box center [654, 188] width 43 height 14
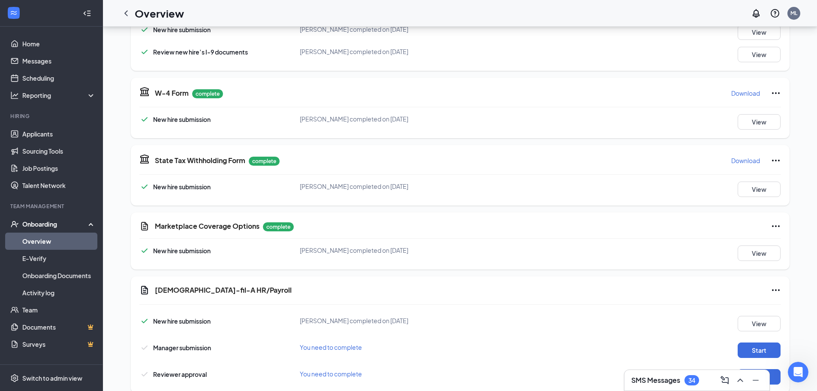
scroll to position [929, 0]
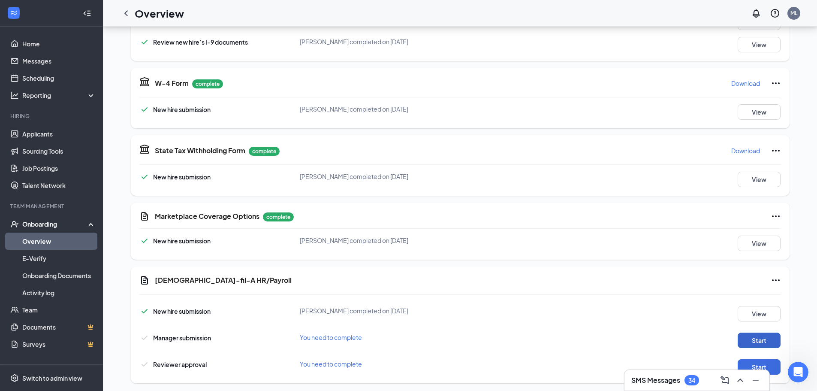
click at [759, 333] on button "Start" at bounding box center [759, 340] width 43 height 15
click at [779, 359] on button "Start" at bounding box center [759, 366] width 43 height 15
